Goal: Navigation & Orientation: Find specific page/section

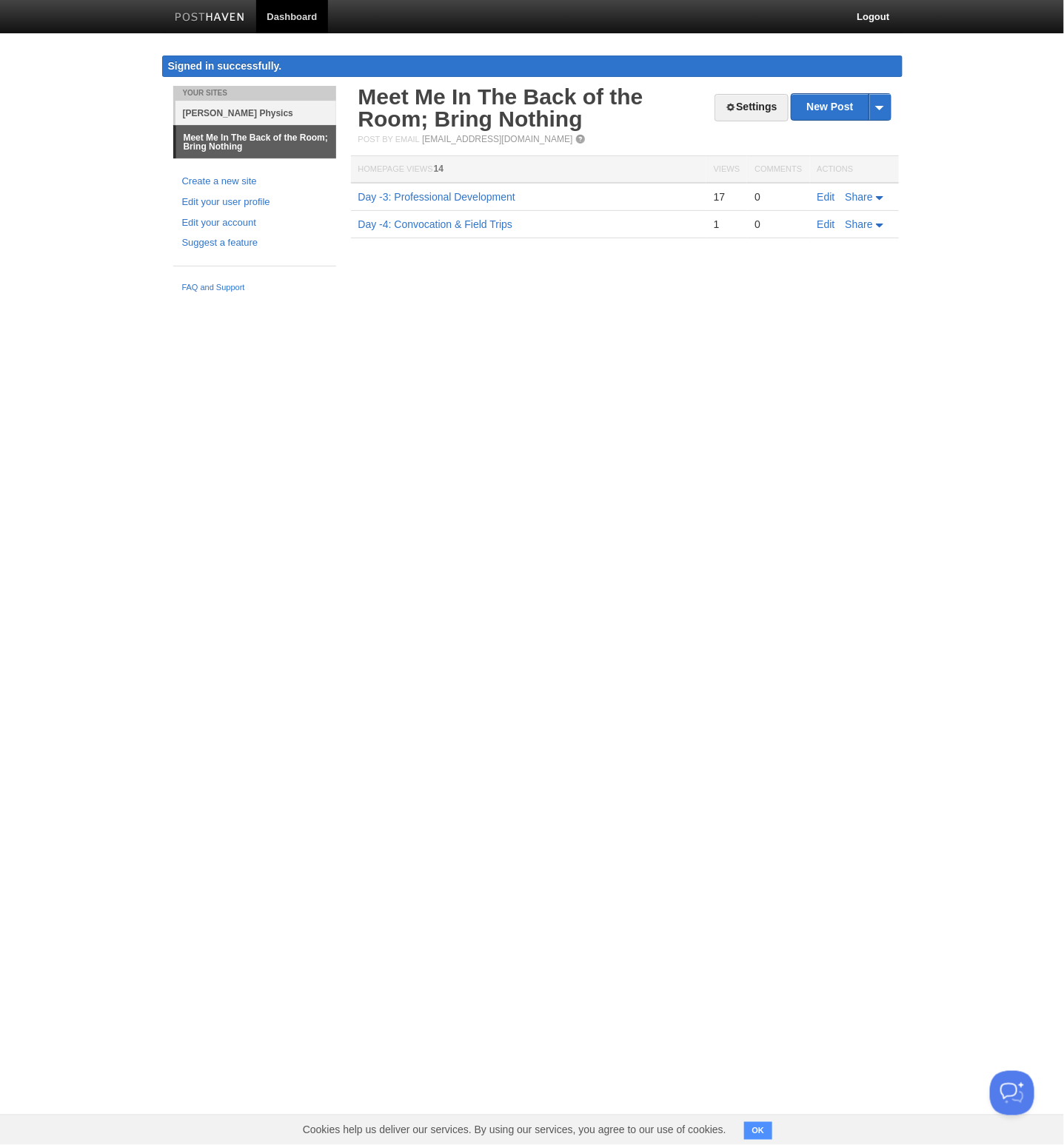
click at [234, 111] on link "[PERSON_NAME] Physics" at bounding box center [256, 112] width 160 height 24
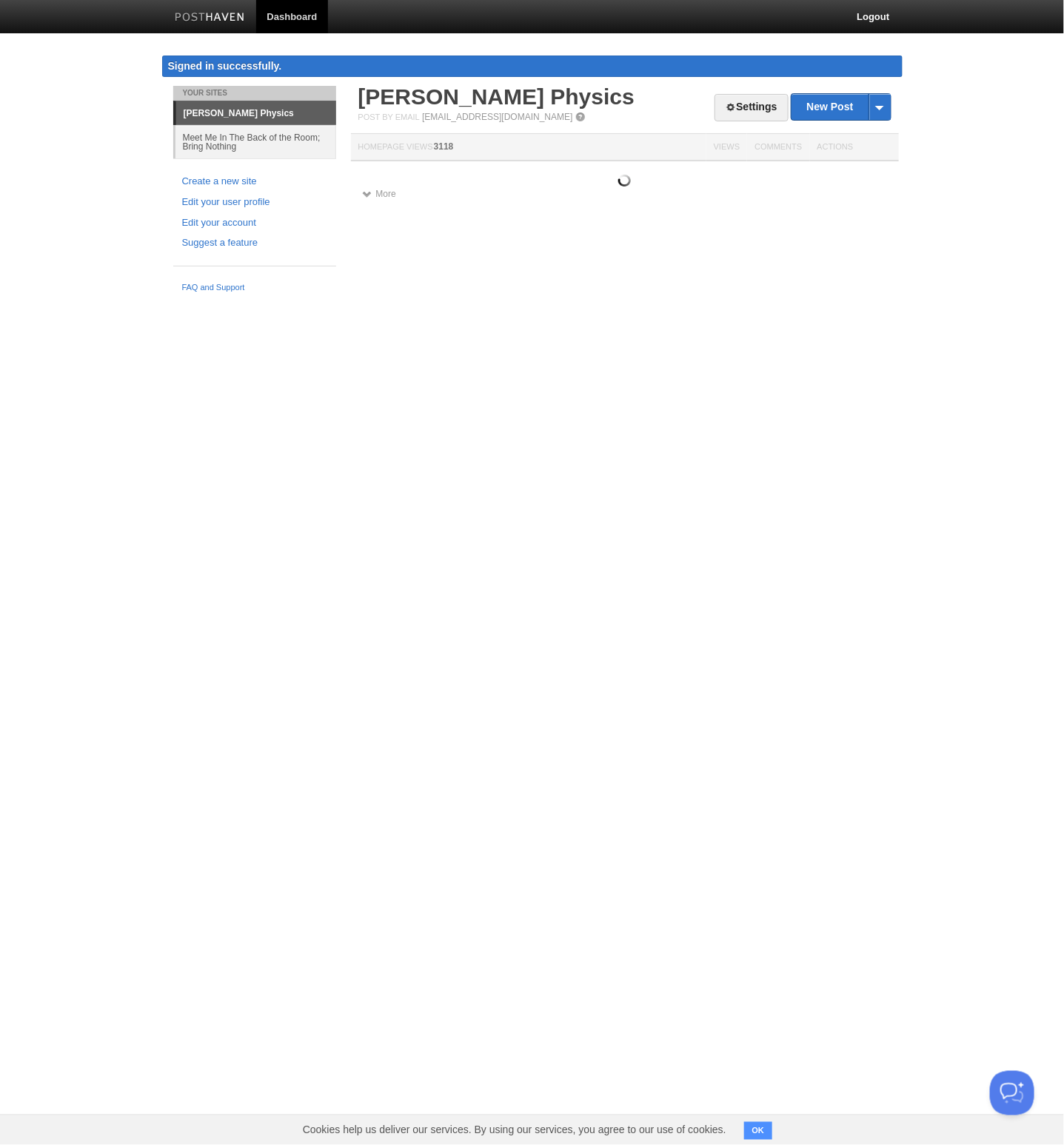
click at [234, 111] on link "[PERSON_NAME] Physics" at bounding box center [256, 113] width 160 height 23
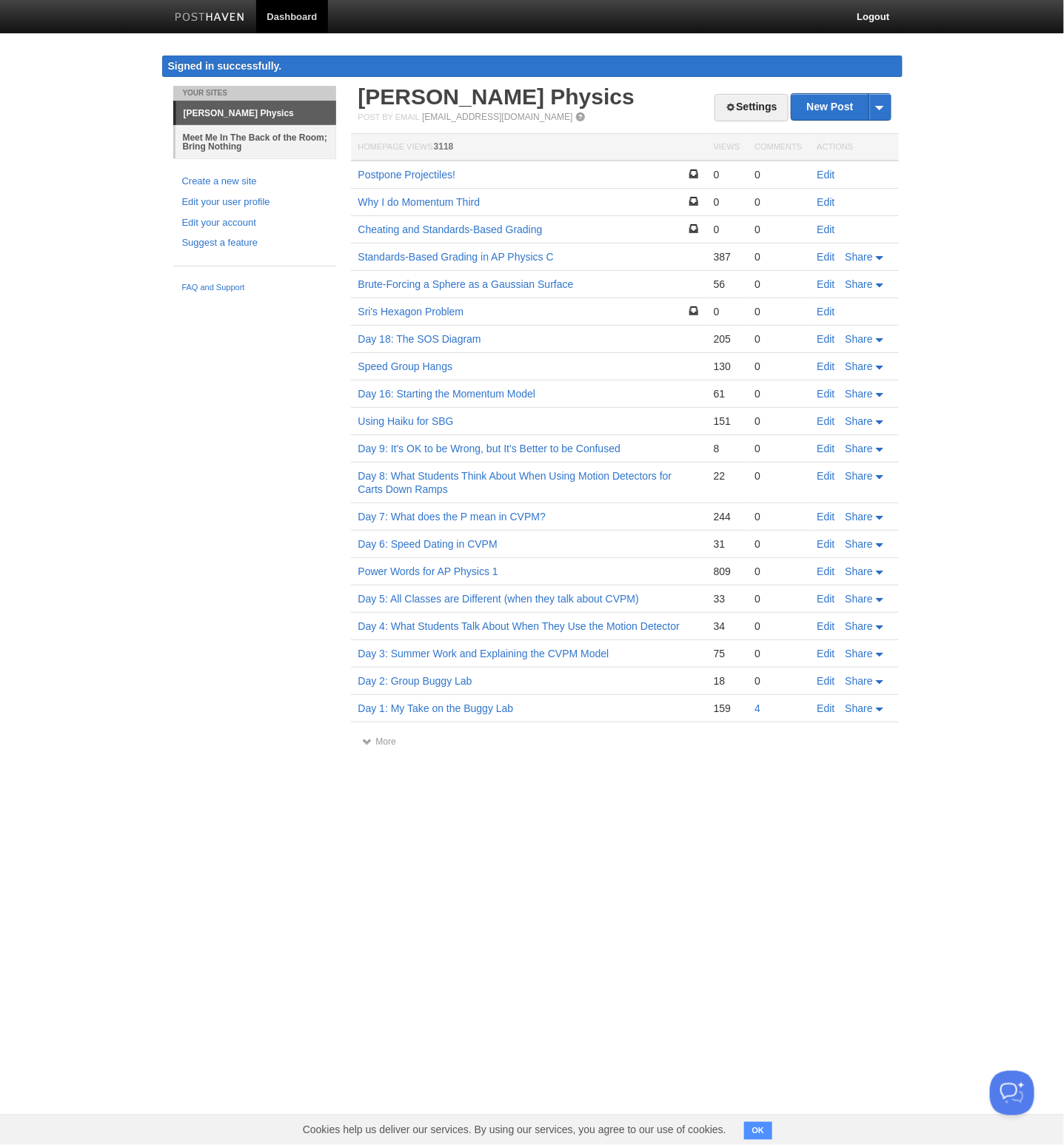
click at [231, 139] on link "Meet Me In The Back of the Room; Bring Nothing" at bounding box center [256, 142] width 160 height 33
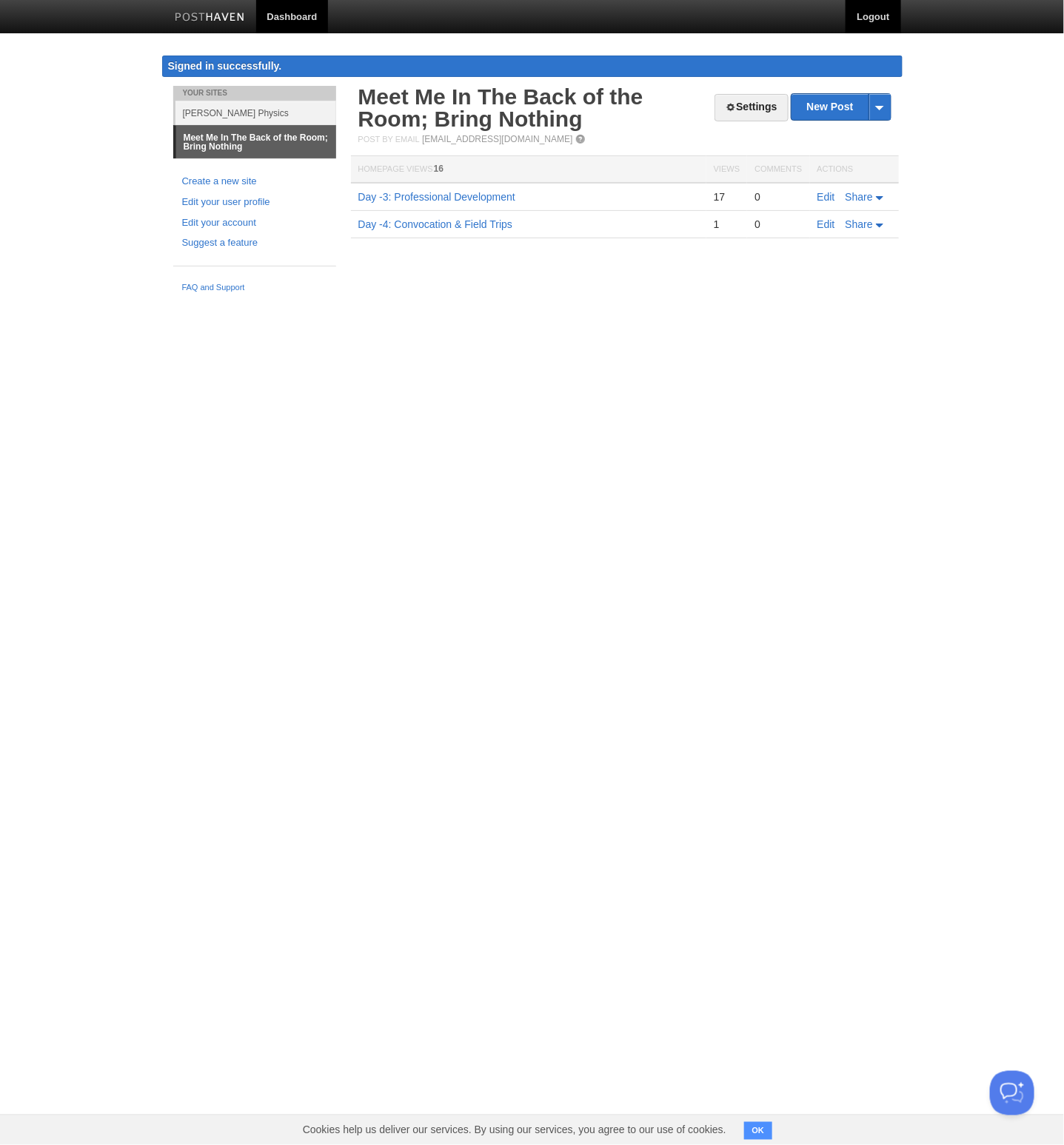
click at [872, 17] on link "Logout" at bounding box center [872, 17] width 55 height 33
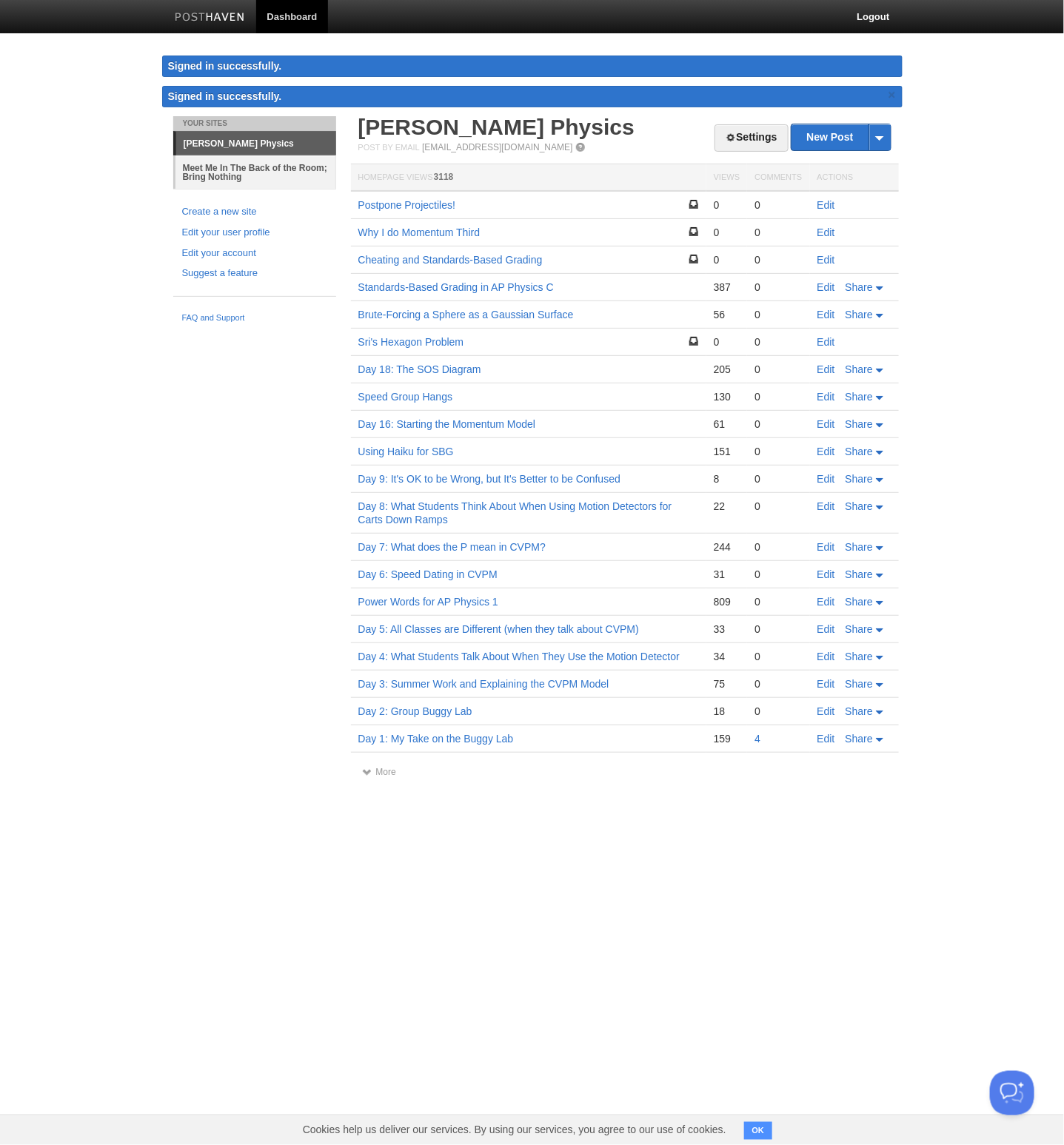
click at [209, 175] on link "Meet Me In The Back of the Room; Bring Nothing" at bounding box center [256, 172] width 160 height 33
